Goal: Task Accomplishment & Management: Manage account settings

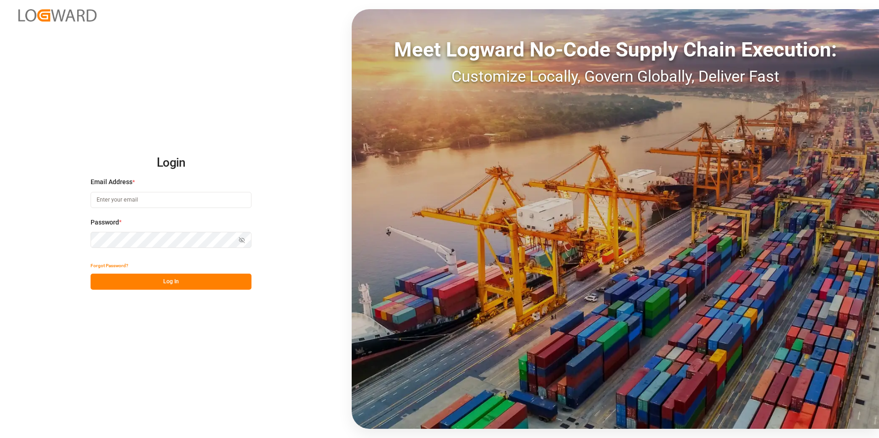
type input "[PERSON_NAME][EMAIL_ADDRESS][DOMAIN_NAME]"
click at [120, 279] on button "Log In" at bounding box center [171, 282] width 161 height 16
click at [163, 283] on button "Log In" at bounding box center [171, 282] width 161 height 16
click at [150, 196] on input "[PERSON_NAME][EMAIL_ADDRESS][DOMAIN_NAME]" at bounding box center [171, 200] width 161 height 16
type input "robert.manelski@cofresco.com"
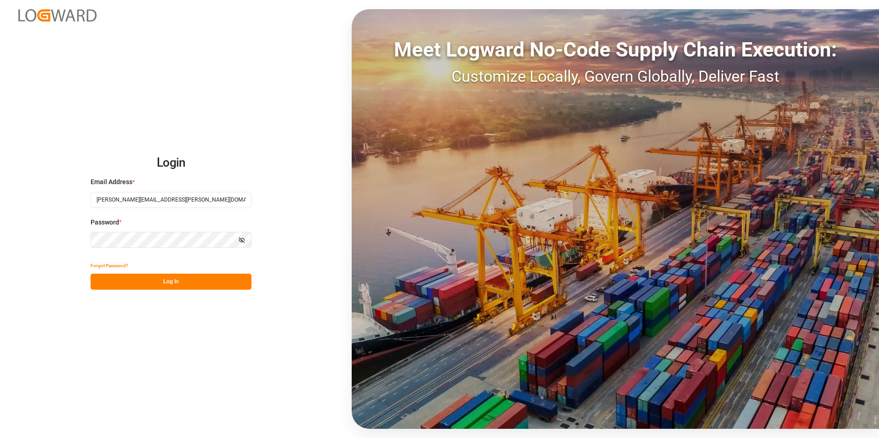
click at [106, 278] on button "Log In" at bounding box center [171, 282] width 161 height 16
